Goal: Register for event/course

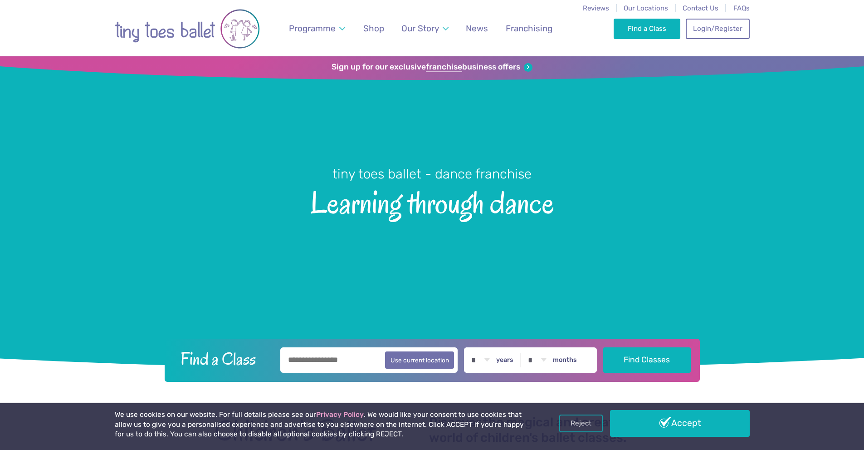
click at [356, 359] on input "text" at bounding box center [369, 359] width 178 height 25
type input "********"
click at [603, 347] on button "Find Classes" at bounding box center [647, 359] width 88 height 25
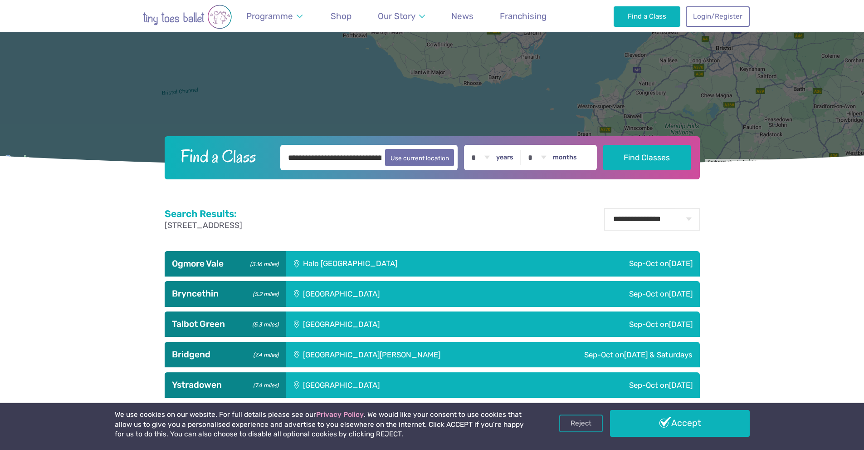
scroll to position [363, 0]
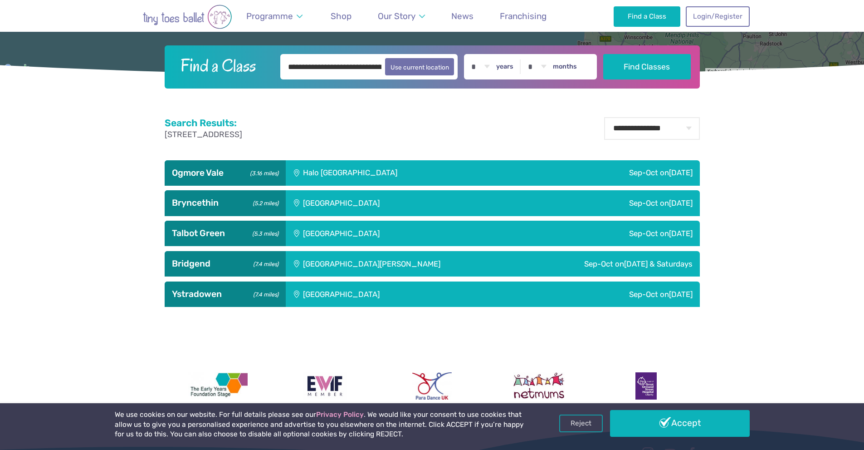
click at [217, 231] on h3 "Talbot Green (5.3 miles)" at bounding box center [225, 233] width 107 height 11
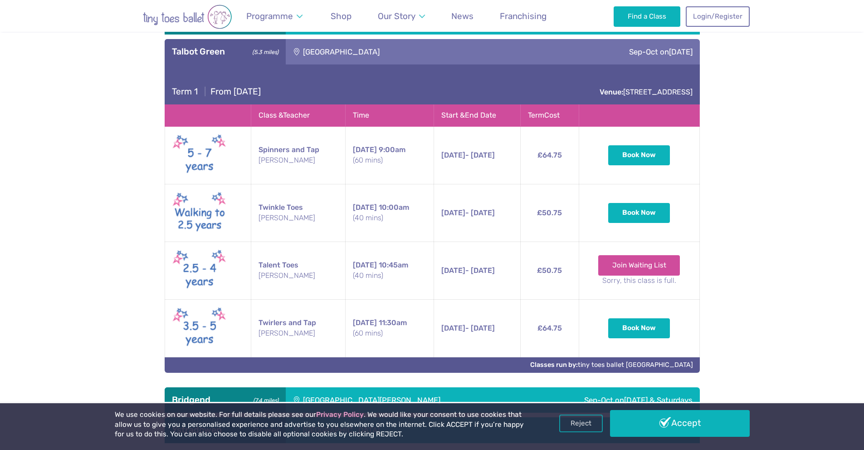
scroll to position [635, 0]
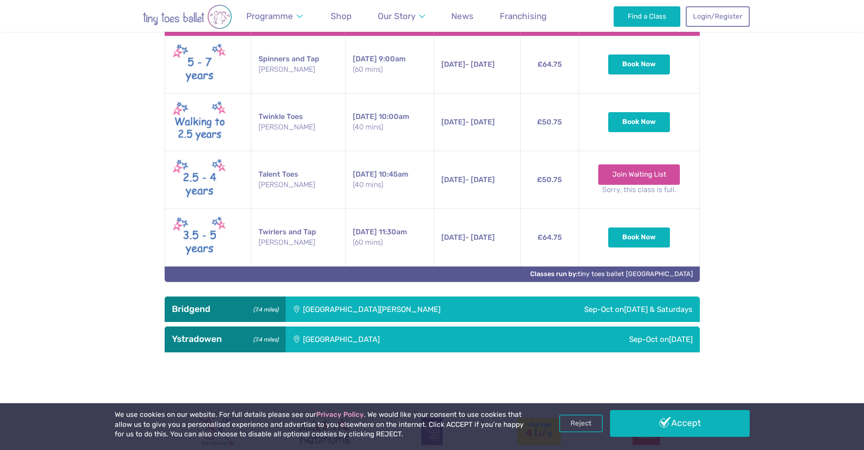
click at [335, 303] on div "[GEOGRAPHIC_DATA][PERSON_NAME]" at bounding box center [403, 308] width 235 height 25
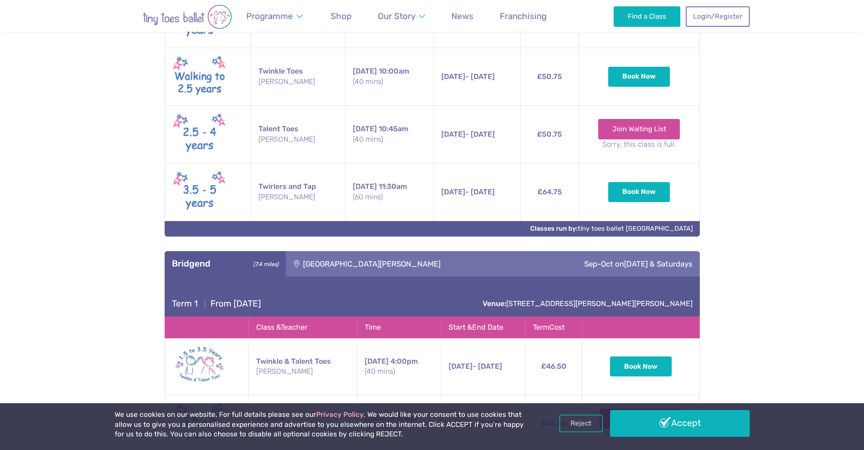
scroll to position [817, 0]
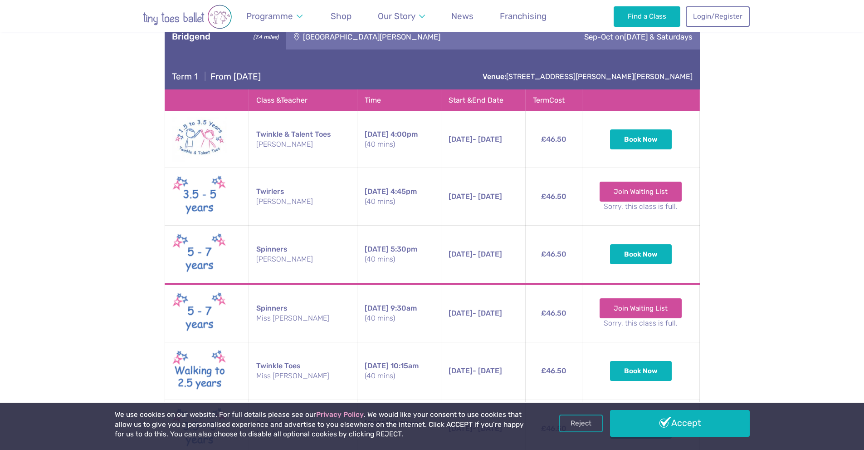
click at [289, 219] on td "Twirlers [PERSON_NAME]" at bounding box center [303, 197] width 108 height 58
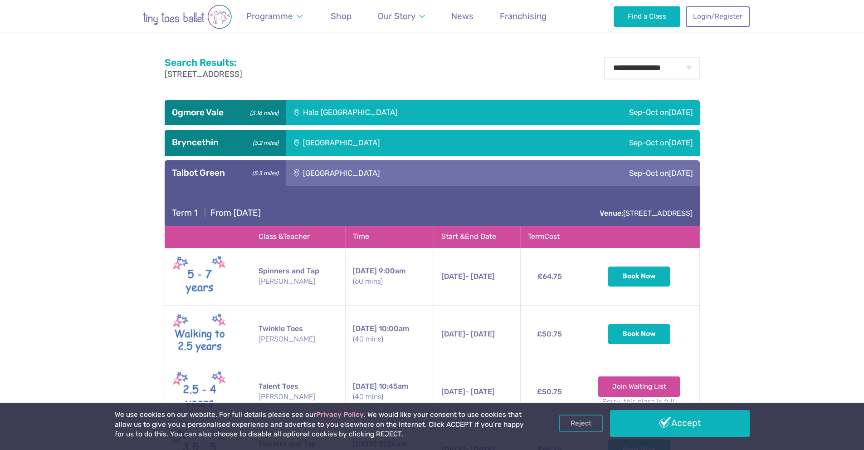
scroll to position [242, 0]
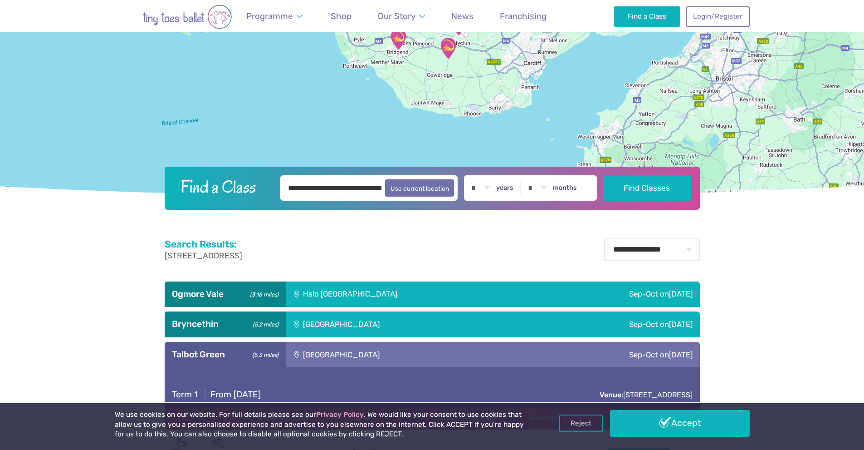
click at [236, 352] on h3 "Talbot Green (5.3 miles)" at bounding box center [225, 354] width 107 height 11
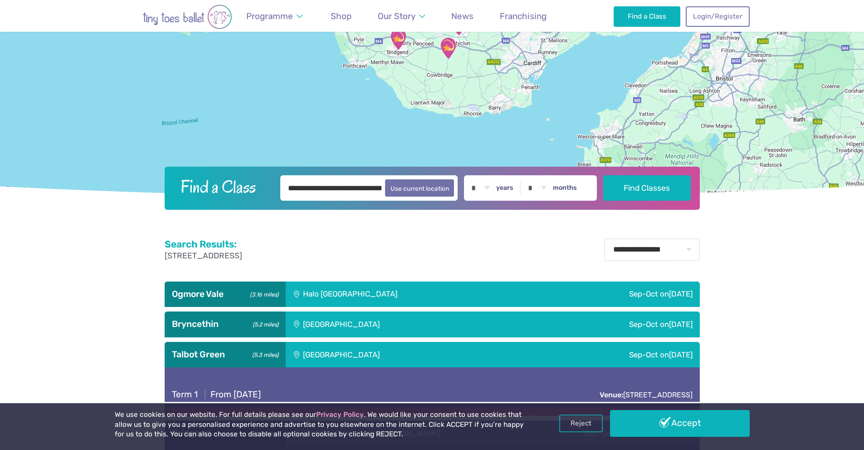
click at [232, 324] on h3 "Bryncethin (5.2 miles)" at bounding box center [225, 323] width 107 height 11
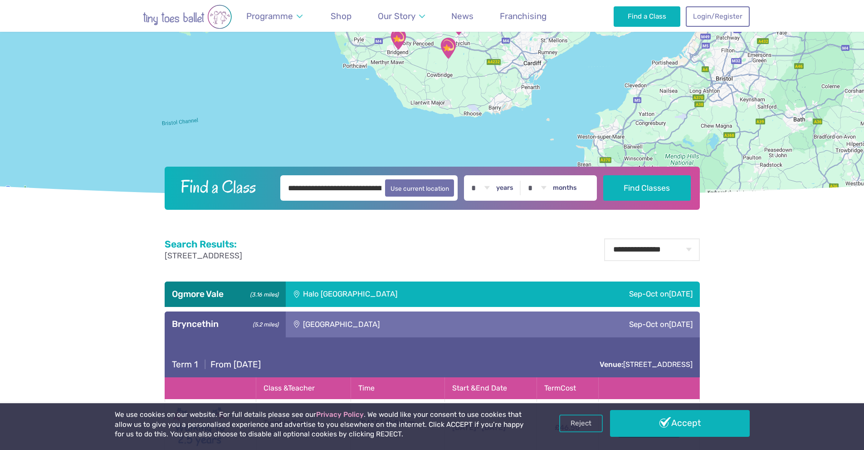
scroll to position [378, 0]
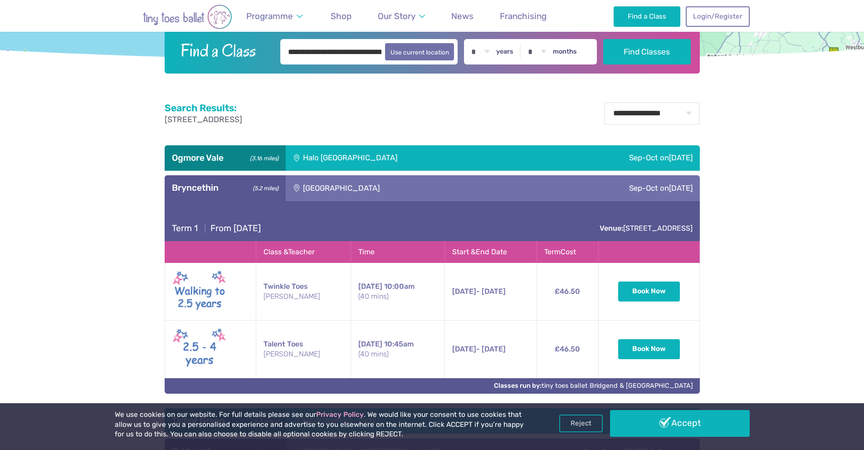
click at [415, 188] on div "[GEOGRAPHIC_DATA]" at bounding box center [403, 187] width 234 height 25
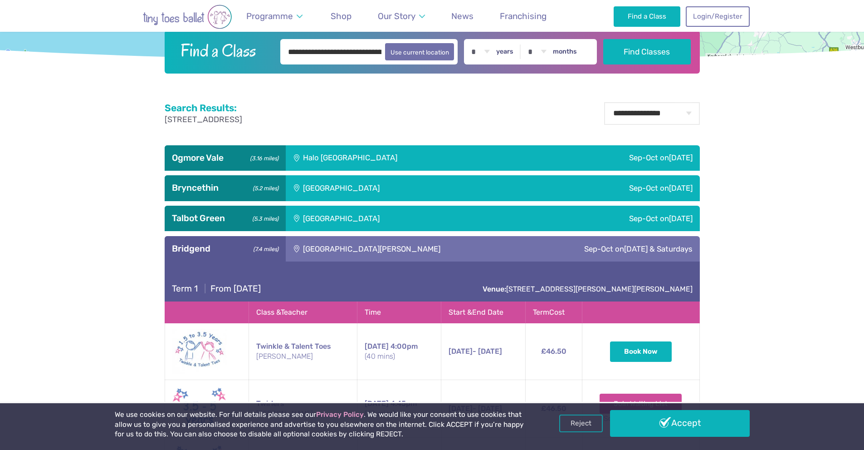
click at [372, 155] on div "Halo [GEOGRAPHIC_DATA]" at bounding box center [411, 157] width 250 height 25
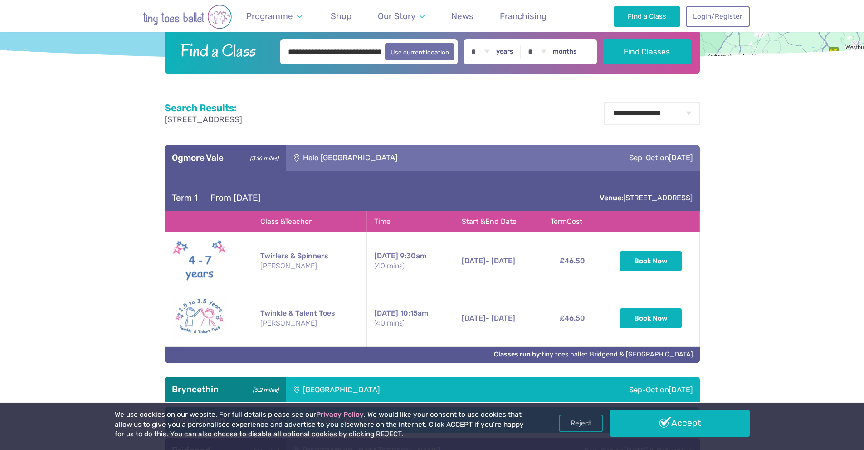
click at [372, 155] on div "Halo [GEOGRAPHIC_DATA]" at bounding box center [411, 157] width 250 height 25
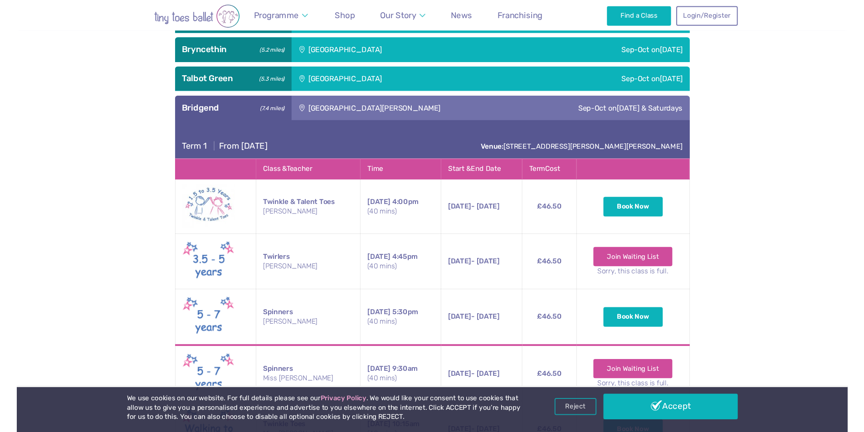
scroll to position [497, 0]
